Goal: Use online tool/utility: Utilize a website feature to perform a specific function

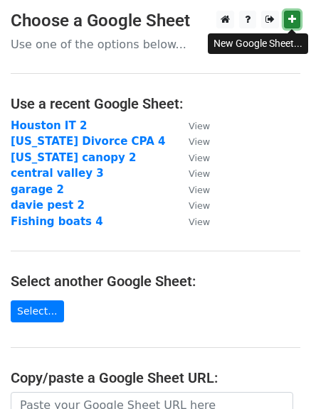
click at [291, 20] on icon at bounding box center [292, 19] width 8 height 10
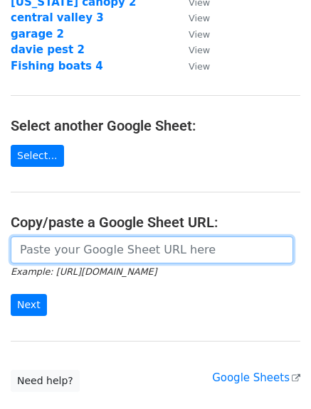
click at [158, 254] on input "url" at bounding box center [152, 250] width 282 height 27
paste input "[URL][DOMAIN_NAME]"
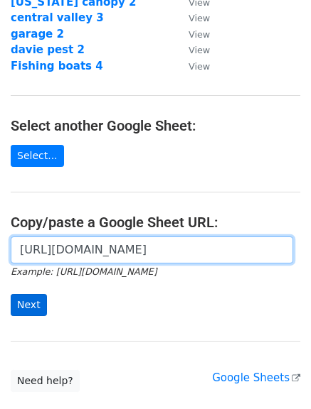
type input "[URL][DOMAIN_NAME]"
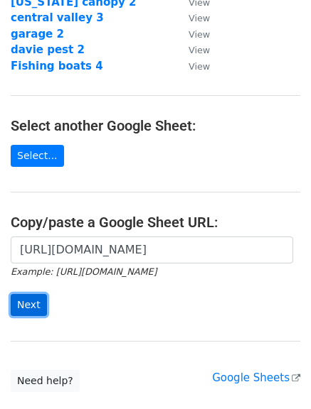
click at [23, 305] on input "Next" at bounding box center [29, 305] width 36 height 22
